Goal: Task Accomplishment & Management: Manage account settings

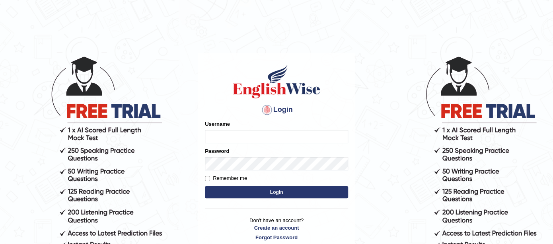
type input "Oyeku"
click at [279, 191] on button "Login" at bounding box center [276, 192] width 143 height 12
